Goal: Task Accomplishment & Management: Use online tool/utility

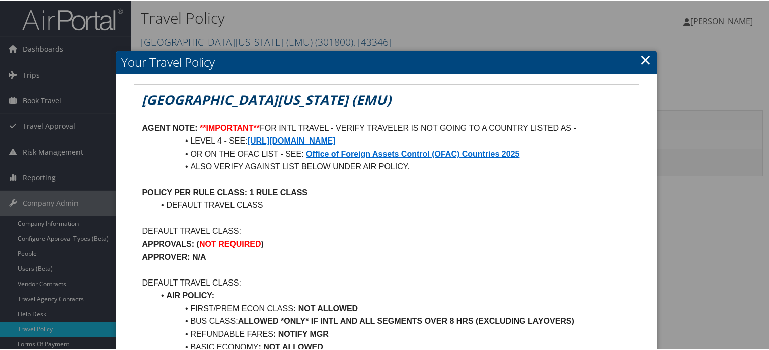
click at [642, 60] on link "×" at bounding box center [646, 59] width 12 height 20
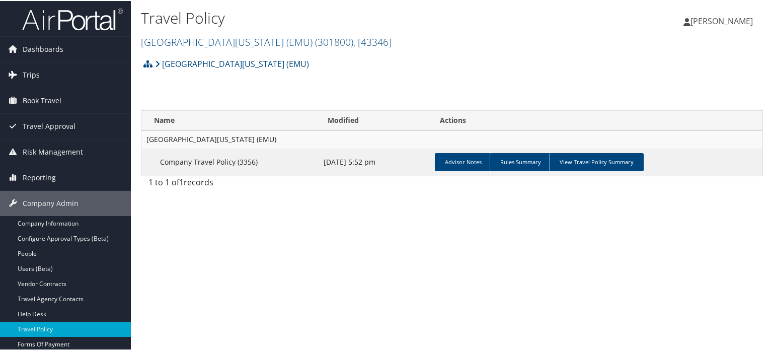
click at [37, 75] on span "Trips" at bounding box center [31, 73] width 17 height 25
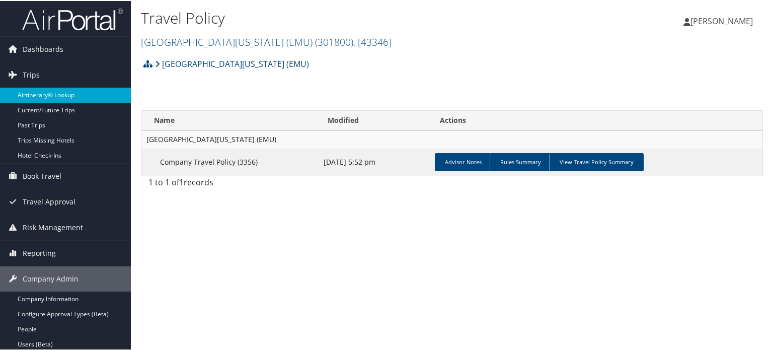
click at [40, 98] on link "Airtinerary® Lookup" at bounding box center [65, 94] width 131 height 15
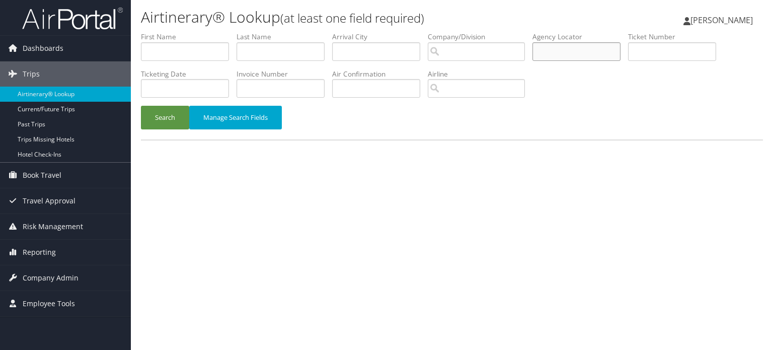
click at [576, 49] on input "text" at bounding box center [576, 51] width 88 height 19
paste input "DC7XQS"
type input "DC7XQS"
drag, startPoint x: 169, startPoint y: 118, endPoint x: 174, endPoint y: 108, distance: 11.3
click at [169, 118] on button "Search" at bounding box center [165, 118] width 48 height 24
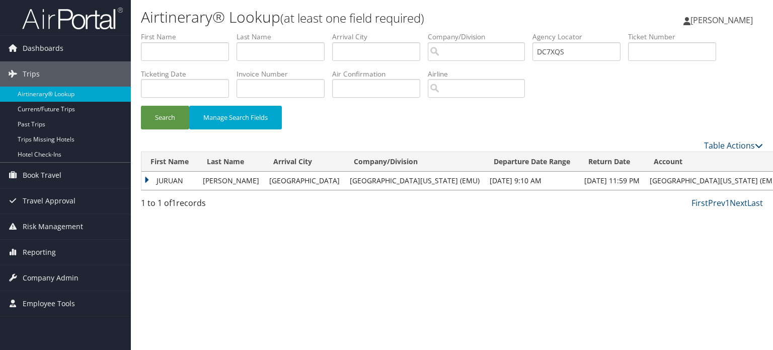
click at [145, 177] on td "JURUAN" at bounding box center [169, 181] width 56 height 18
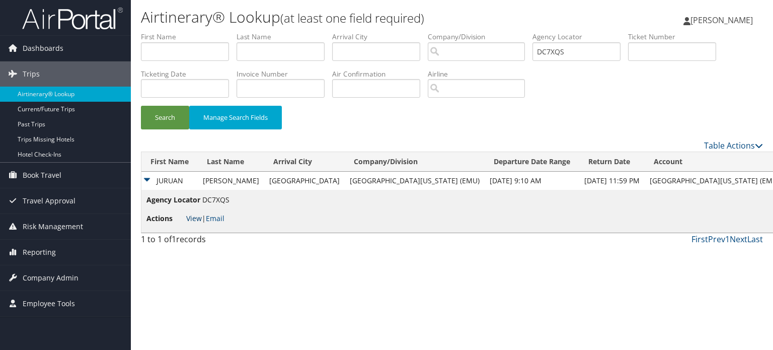
click at [193, 215] on link "View" at bounding box center [194, 218] width 16 height 10
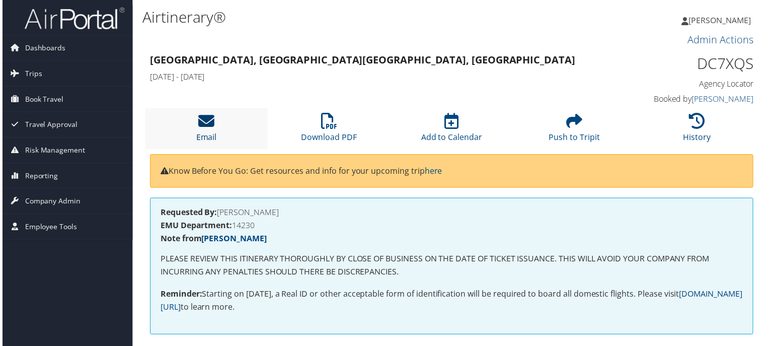
click at [208, 120] on icon at bounding box center [205, 122] width 16 height 16
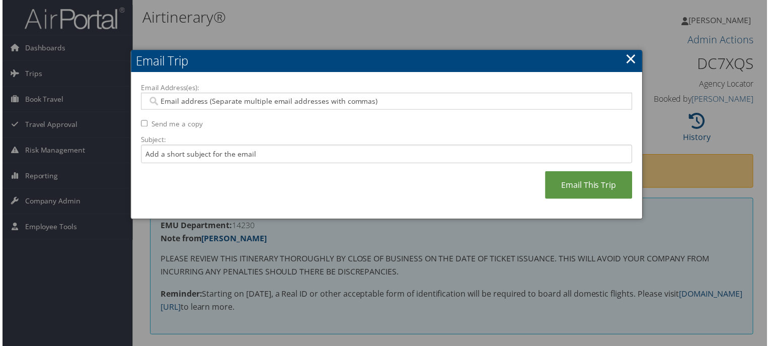
click at [358, 100] on input "Email Address(es):" at bounding box center [386, 102] width 481 height 10
paste input "JHARDIN9@EMICH.EDU"
type input "JHARDIN9@EMICH.EDU"
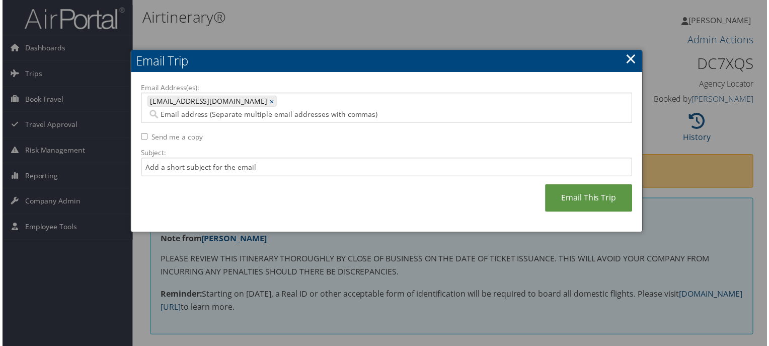
paste input "JCOLLET2@EMICH.EDU"
type input "JCOLLET2@EMICH.EDU"
type input "JHARDIN9@EMICH.EDU, JCOLLET2@EMICH.EDU"
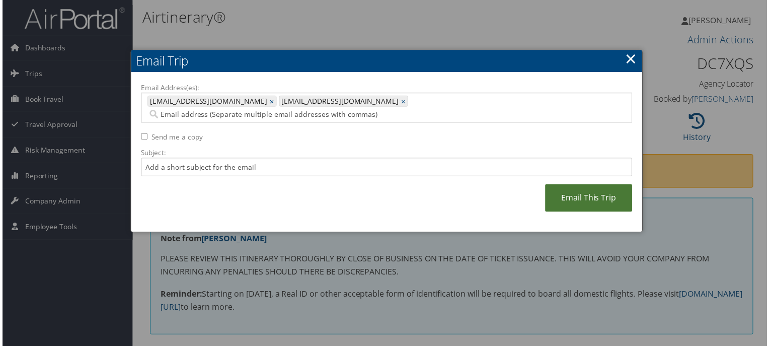
click at [587, 187] on link "Email This Trip" at bounding box center [590, 199] width 88 height 28
